Goal: Task Accomplishment & Management: Manage account settings

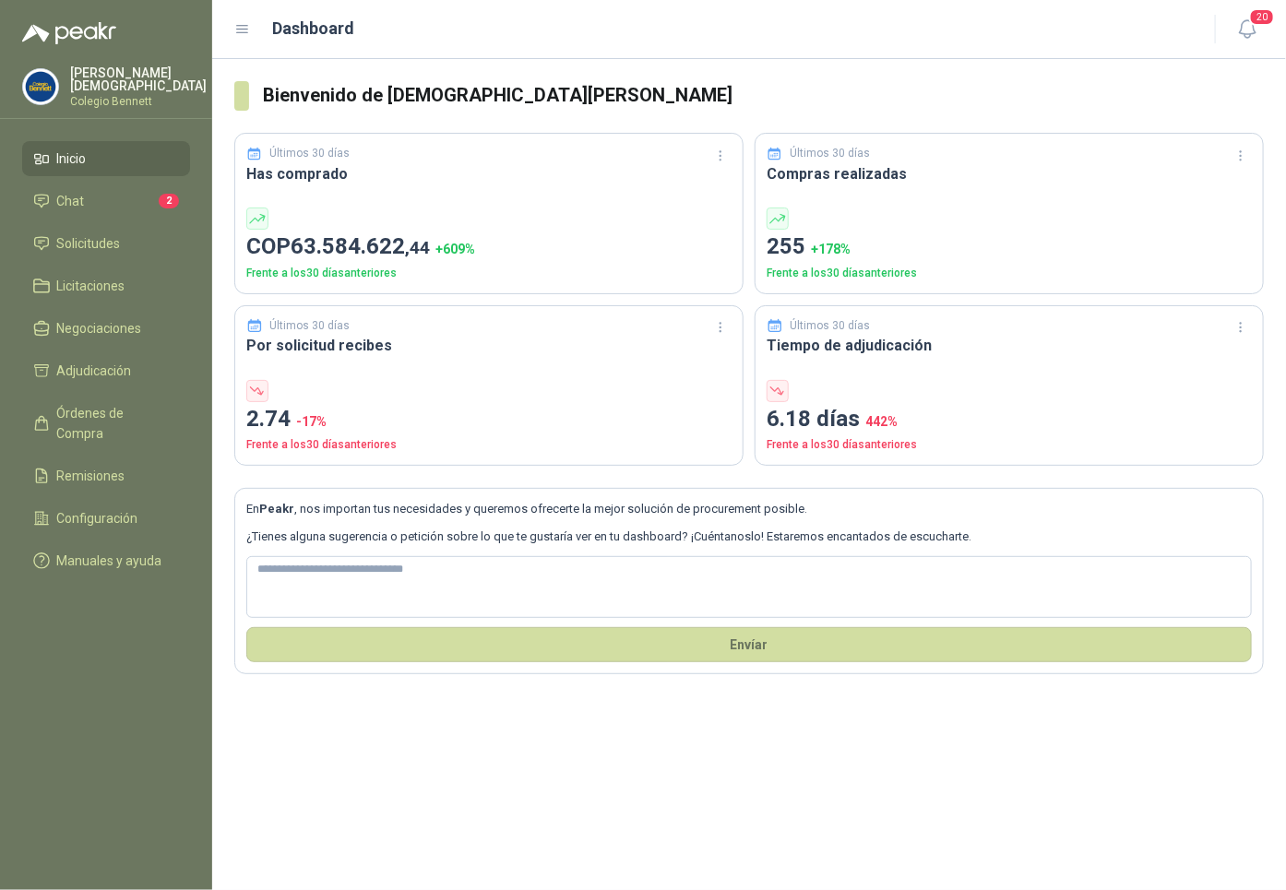
click at [95, 96] on p "Colegio Bennett" at bounding box center [138, 101] width 137 height 11
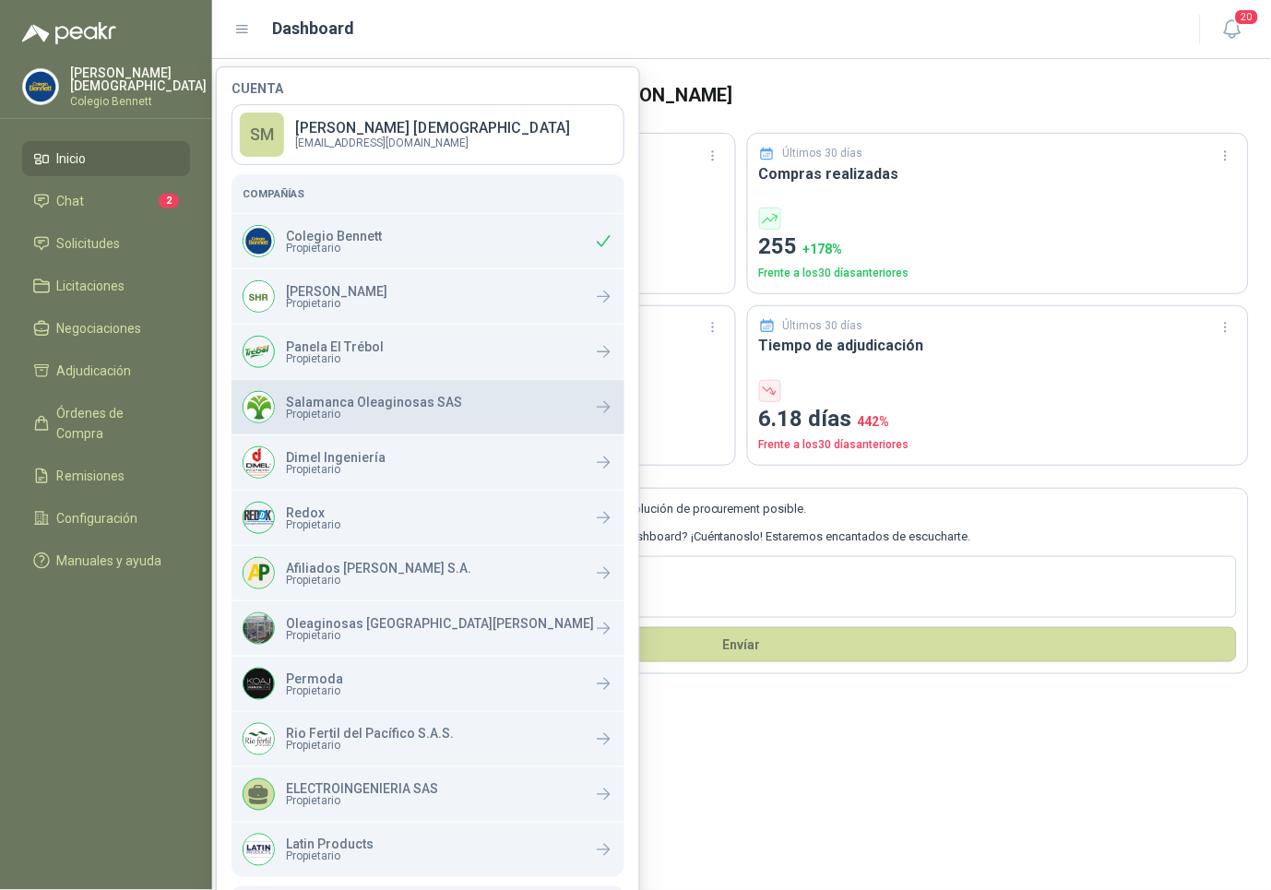
click at [331, 401] on p "Salamanca Oleaginosas SAS" at bounding box center [374, 402] width 176 height 13
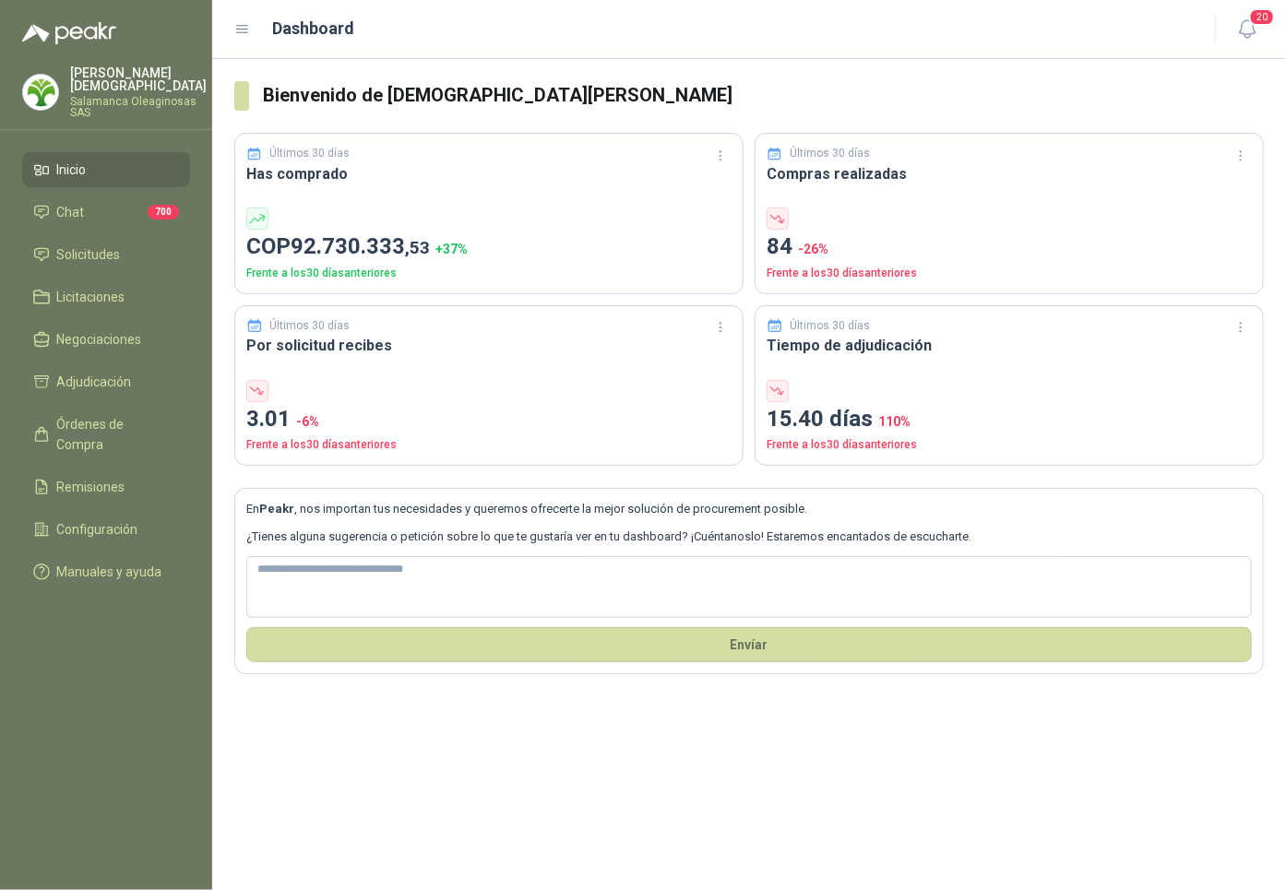
click at [122, 73] on p "Simón Mosquera" at bounding box center [138, 79] width 137 height 26
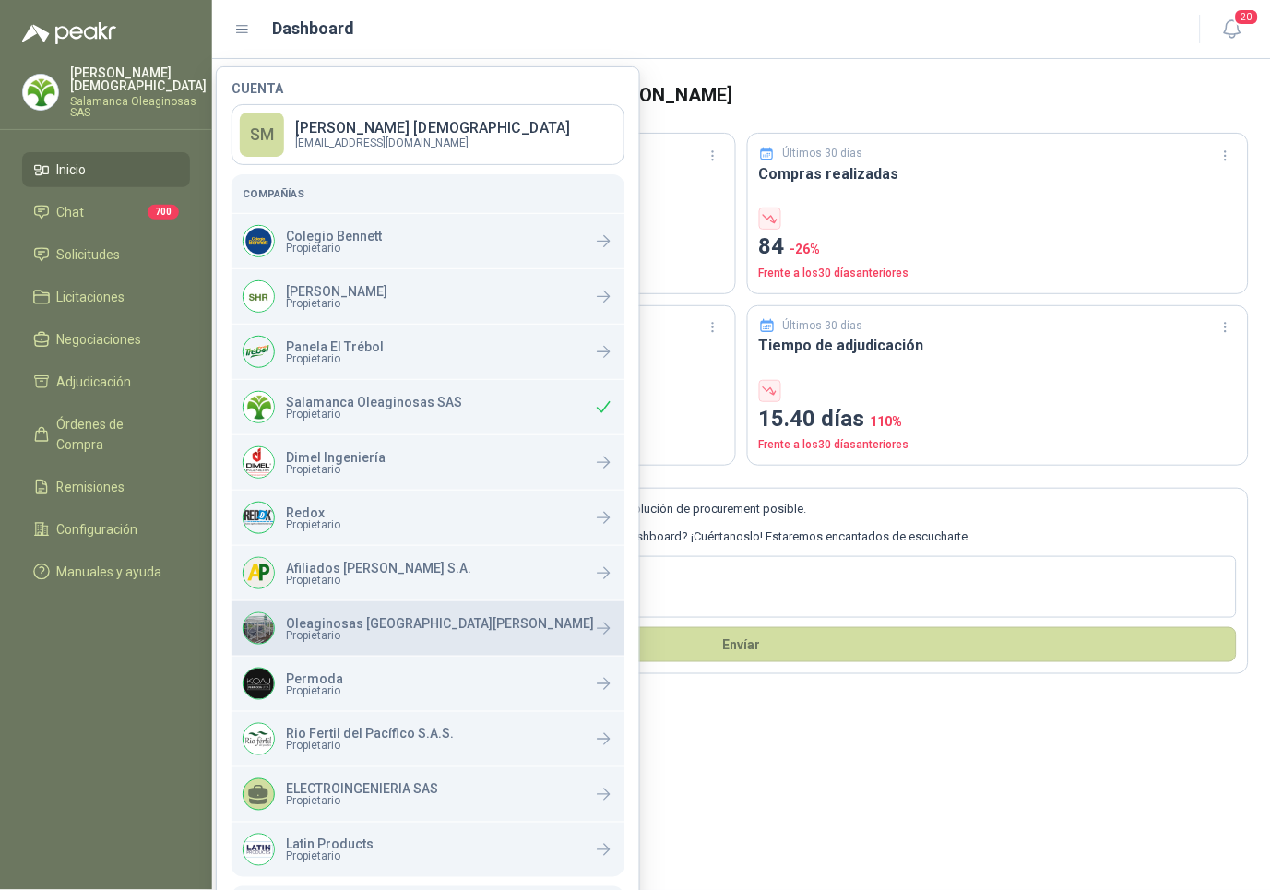
click at [354, 626] on p "Oleaginosas [GEOGRAPHIC_DATA][PERSON_NAME]" at bounding box center [440, 623] width 308 height 13
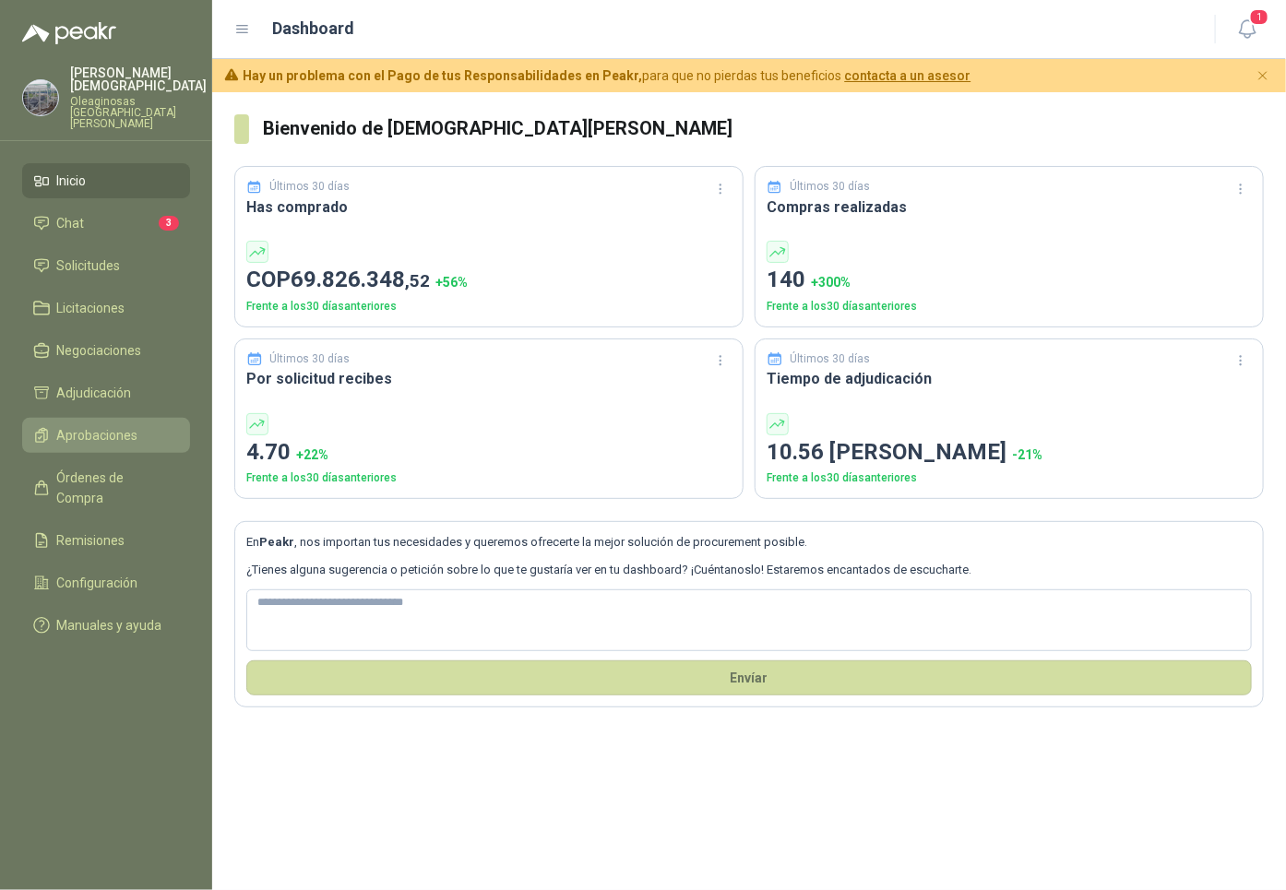
click at [104, 425] on span "Aprobaciones" at bounding box center [97, 435] width 81 height 20
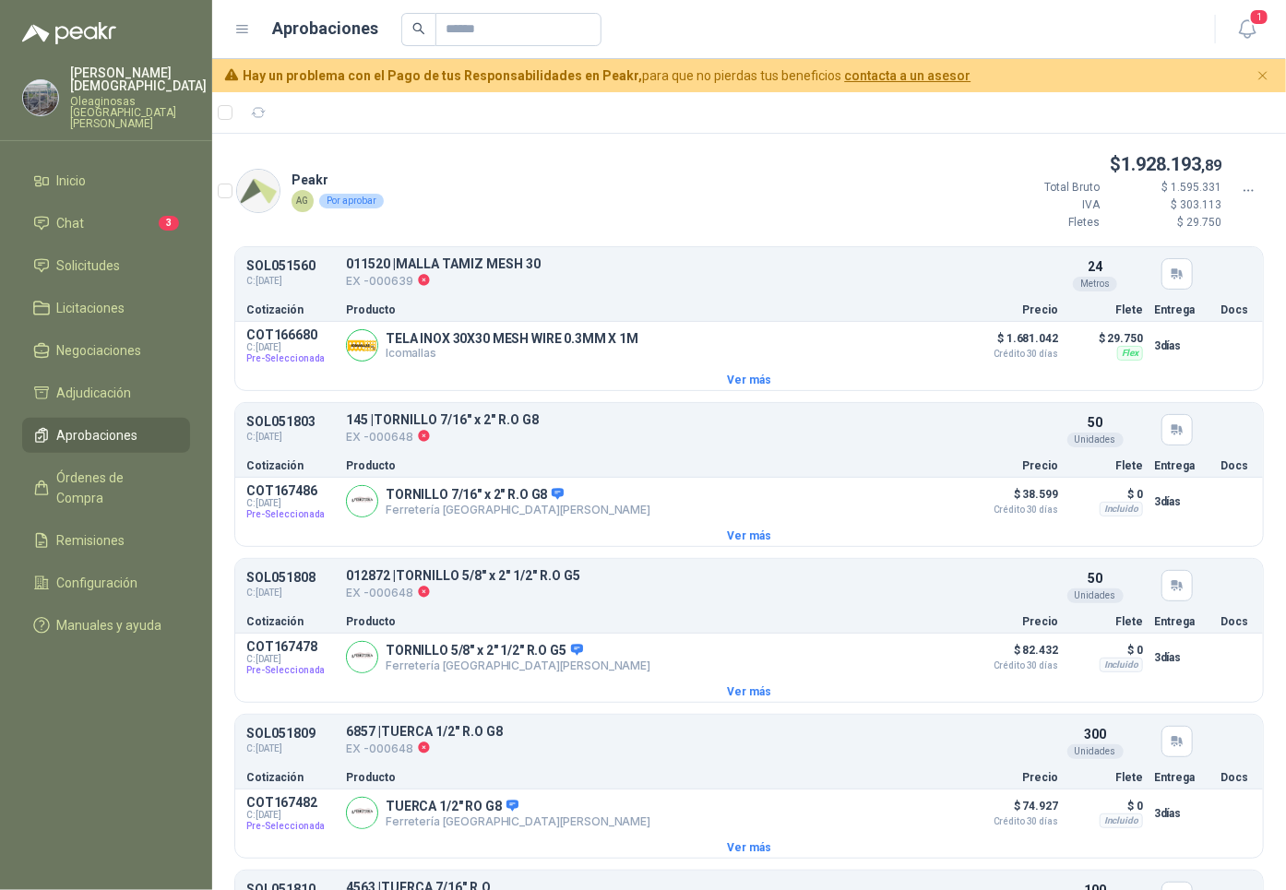
click at [1244, 190] on icon at bounding box center [1248, 190] width 9 height 1
click at [922, 163] on div "Peakr AG Por aprobar $ 1.928.193 ,89 Total Bruto $ 1.595.331 IVA $ 303.113 [PER…" at bounding box center [749, 198] width 1074 height 96
click at [1241, 188] on icon at bounding box center [1249, 191] width 17 height 17
click at [1241, 187] on icon at bounding box center [1249, 191] width 17 height 17
click at [950, 192] on div "Peakr AG Por aprobar $ 1.928.193 ,89 Total Bruto $ 1.595.331 IVA $ 303.113 [PER…" at bounding box center [749, 198] width 1074 height 96
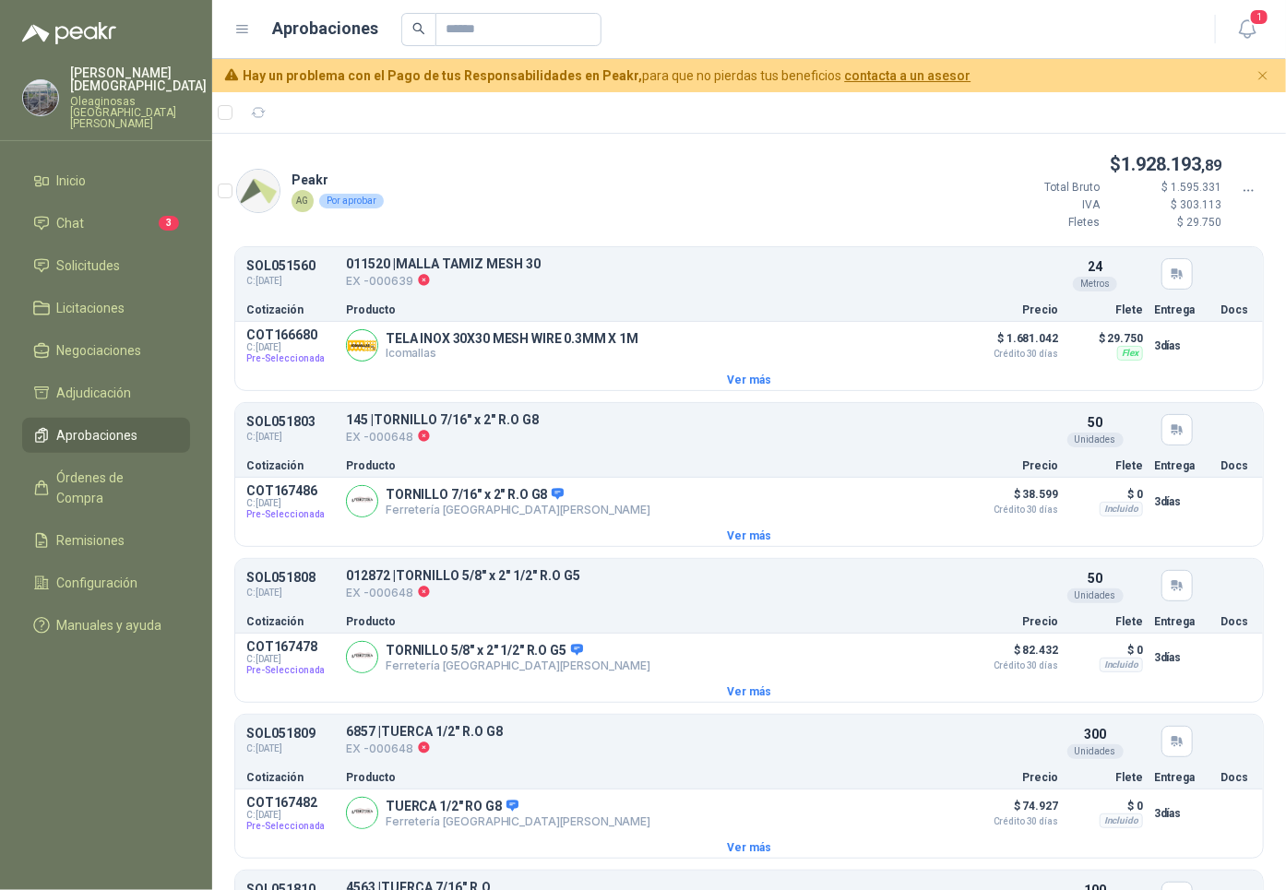
click at [113, 96] on p "Oleaginosas [GEOGRAPHIC_DATA][PERSON_NAME]" at bounding box center [138, 112] width 137 height 33
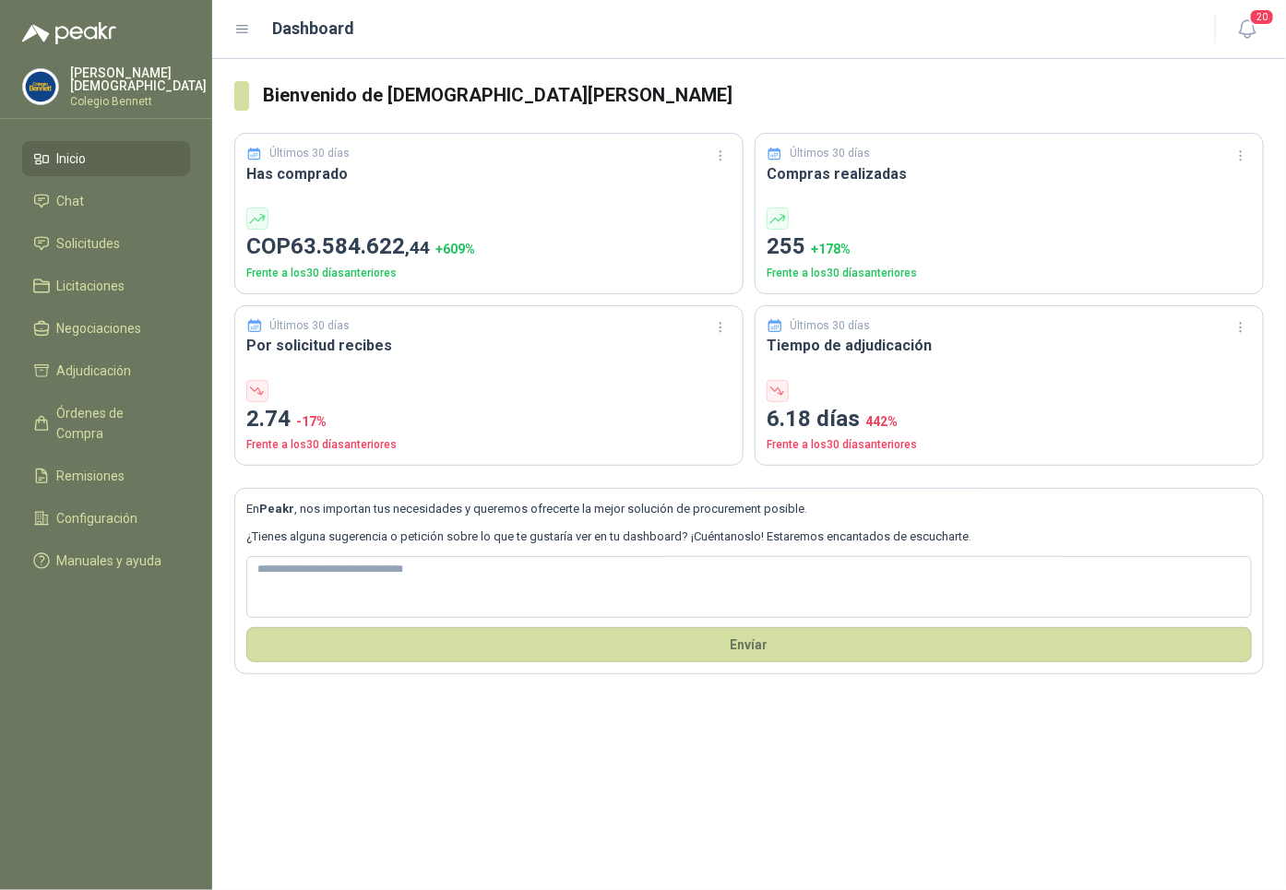
click at [101, 71] on p "Simón Mosquera" at bounding box center [138, 79] width 137 height 26
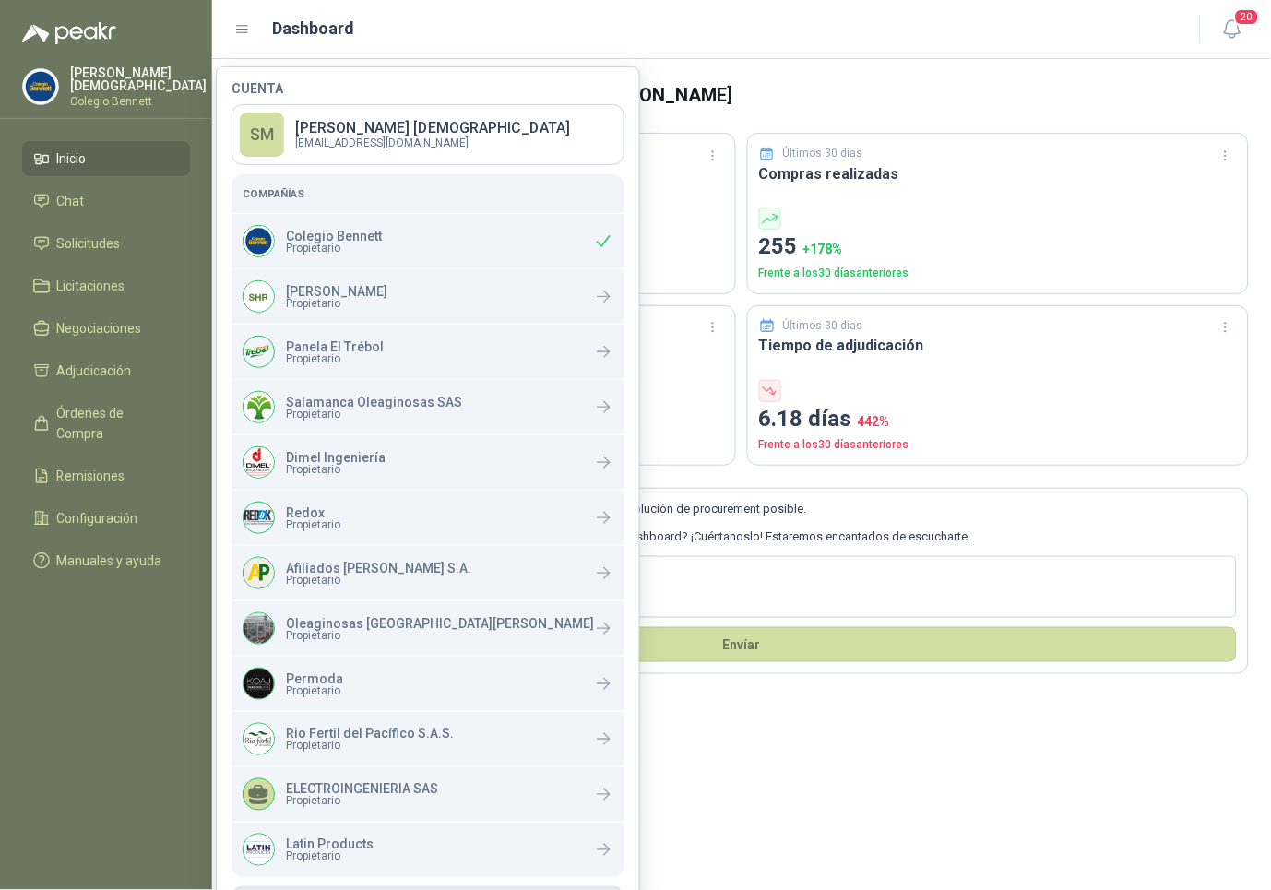
scroll to position [59, 0]
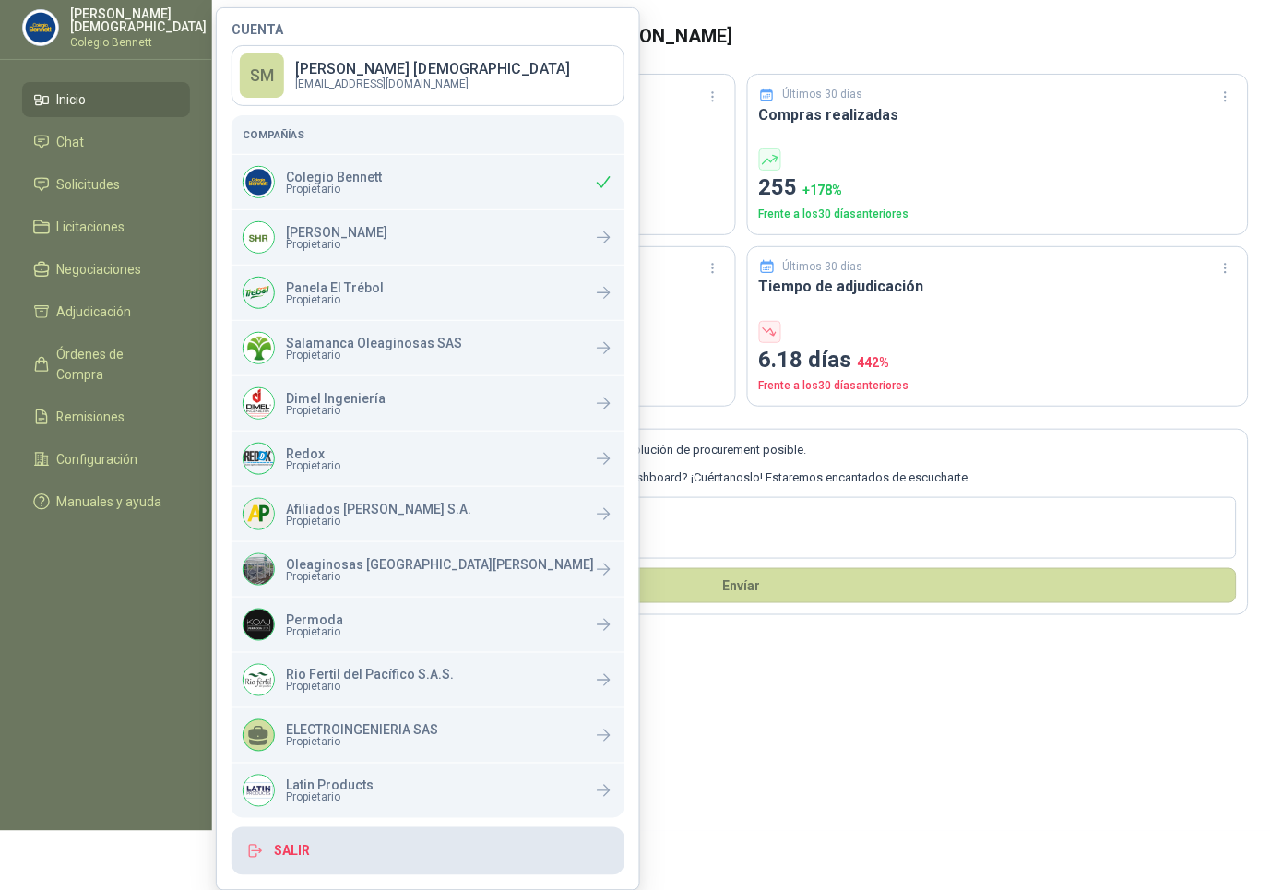
click at [362, 855] on button "Salir" at bounding box center [428, 851] width 393 height 48
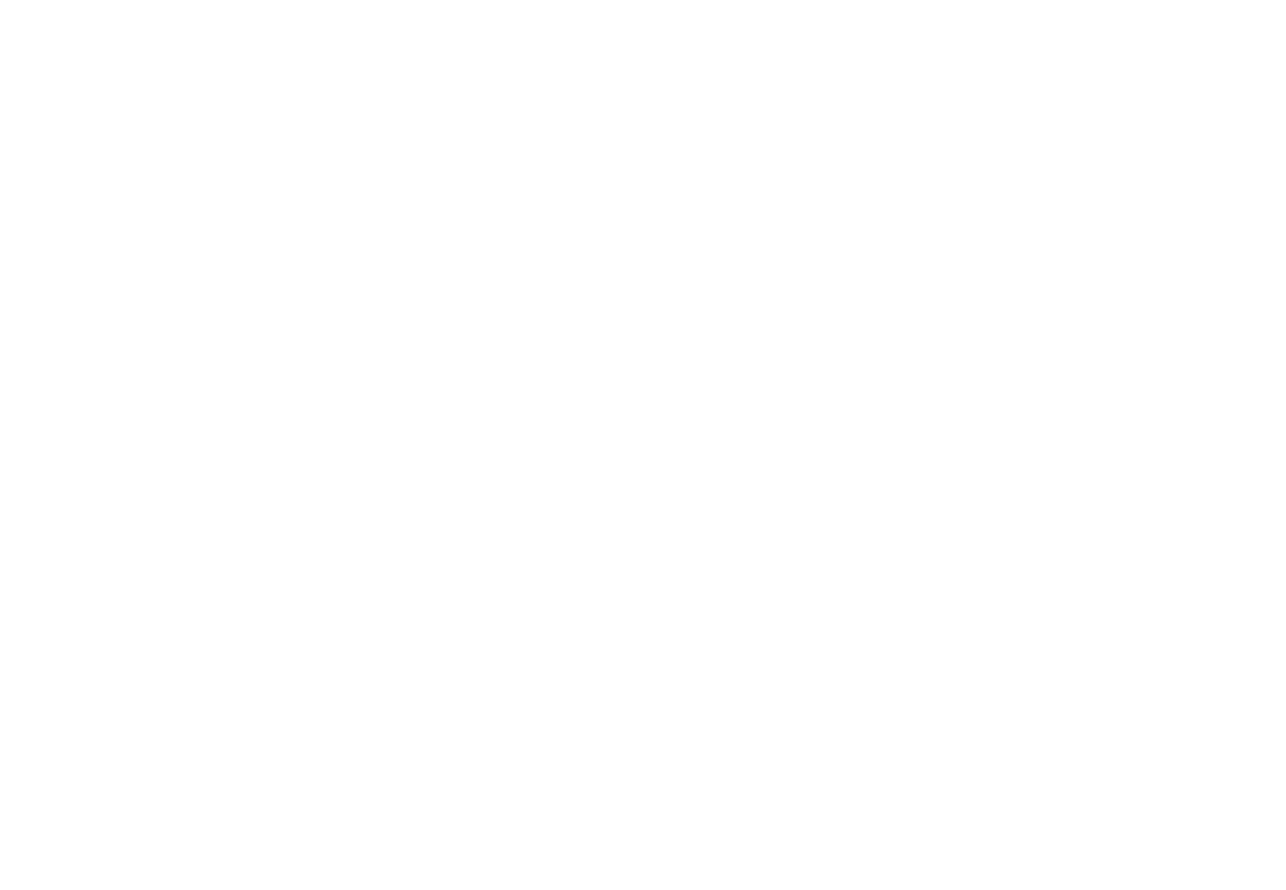
scroll to position [0, 0]
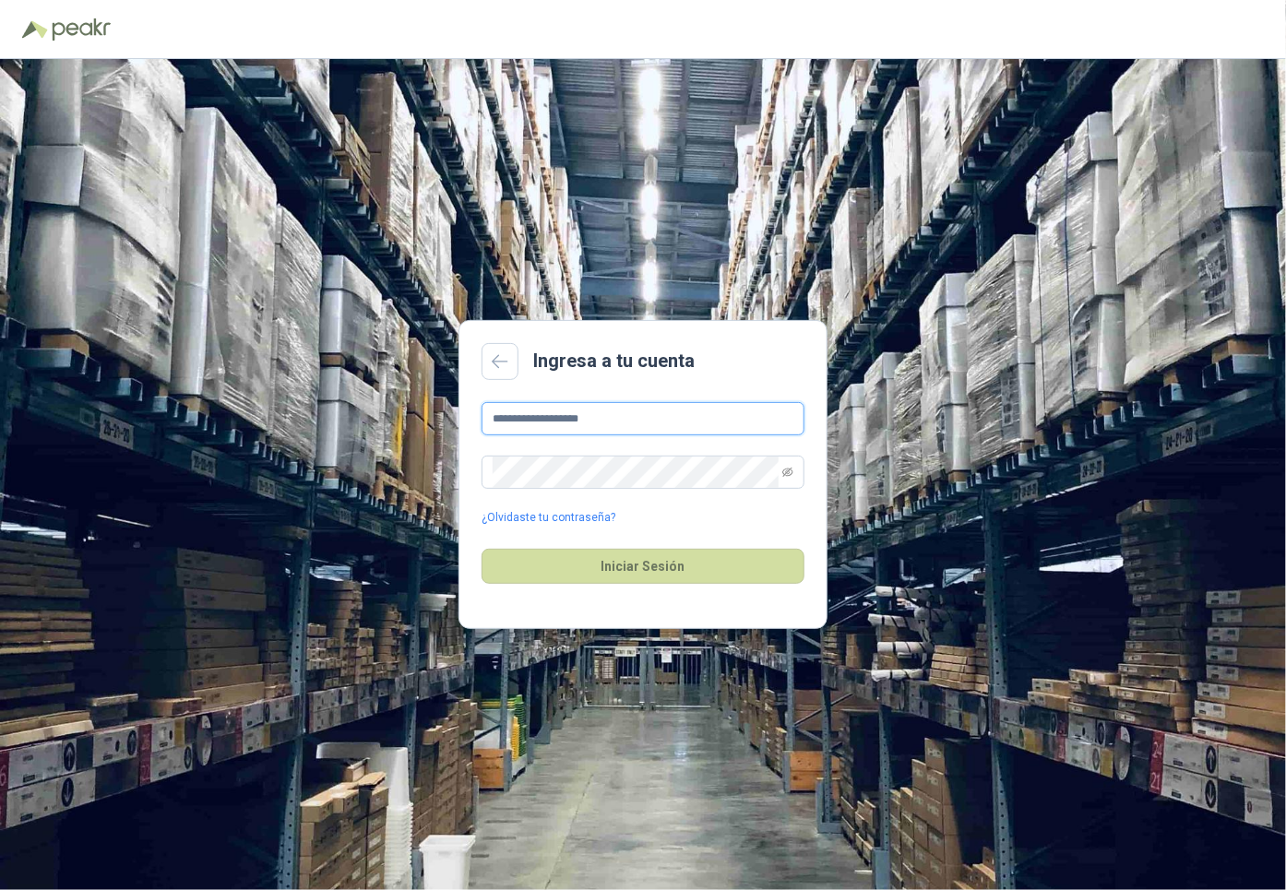
click at [636, 419] on input "**********" at bounding box center [643, 418] width 323 height 33
type input "**********"
click at [630, 556] on button "Iniciar Sesión" at bounding box center [643, 566] width 323 height 35
